Goal: Find contact information: Find contact information

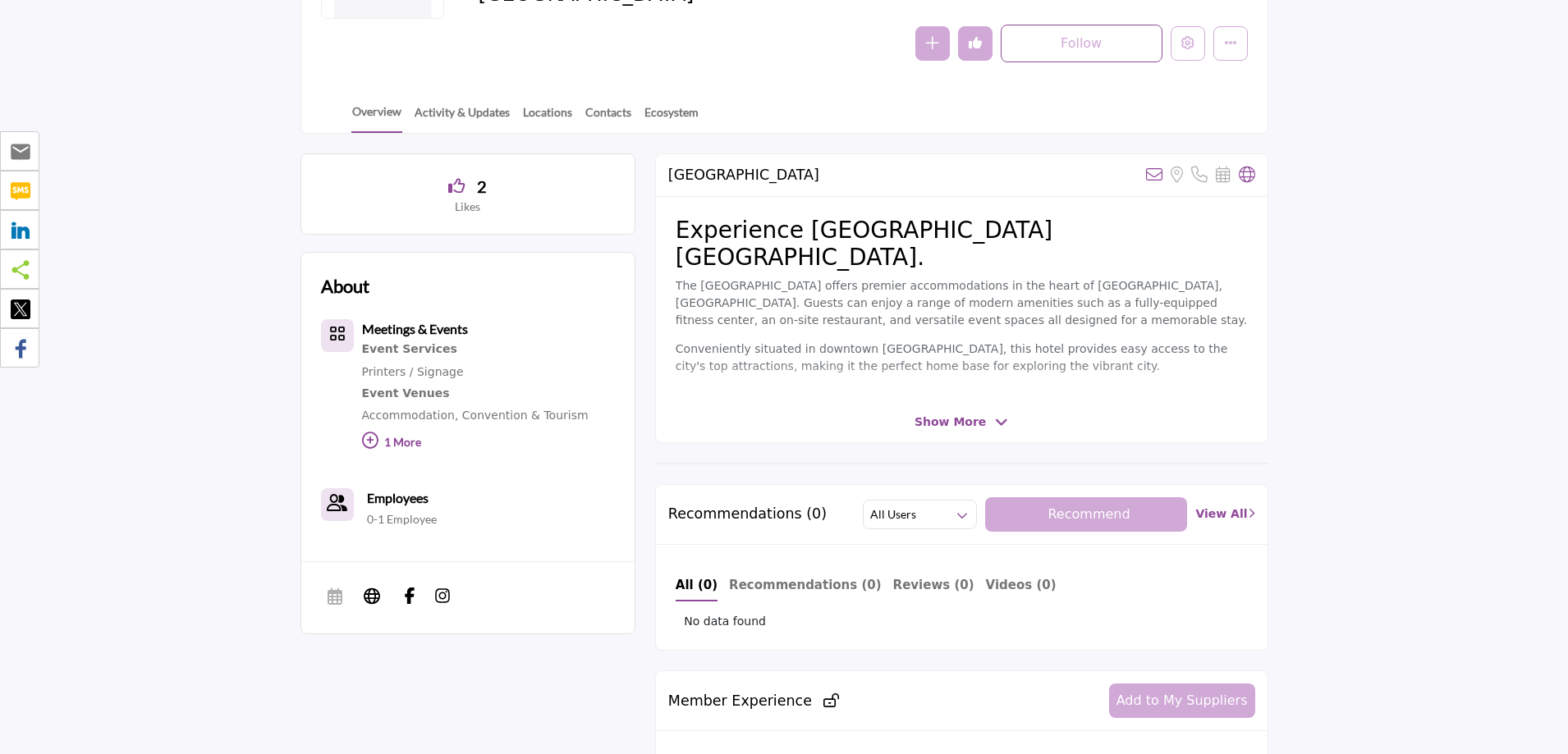
scroll to position [264, 0]
